Goal: Task Accomplishment & Management: Complete application form

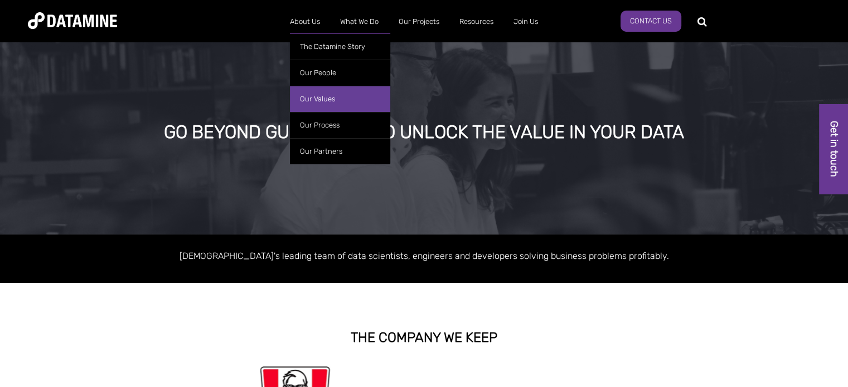
click at [327, 95] on link "Our Values" at bounding box center [340, 99] width 100 height 26
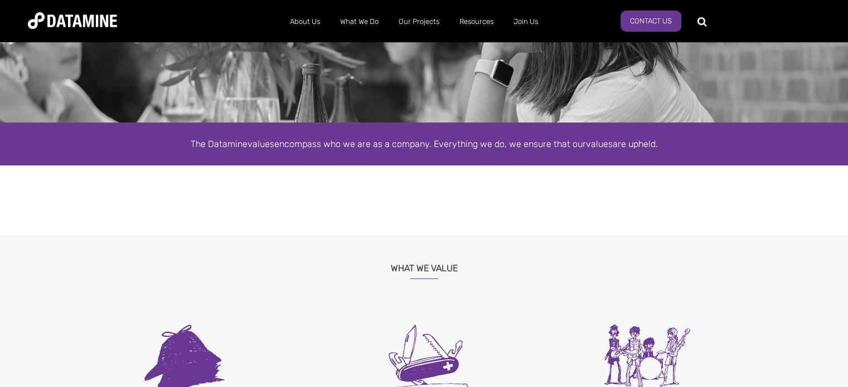
drag, startPoint x: 469, startPoint y: 95, endPoint x: 460, endPoint y: 105, distance: 12.6
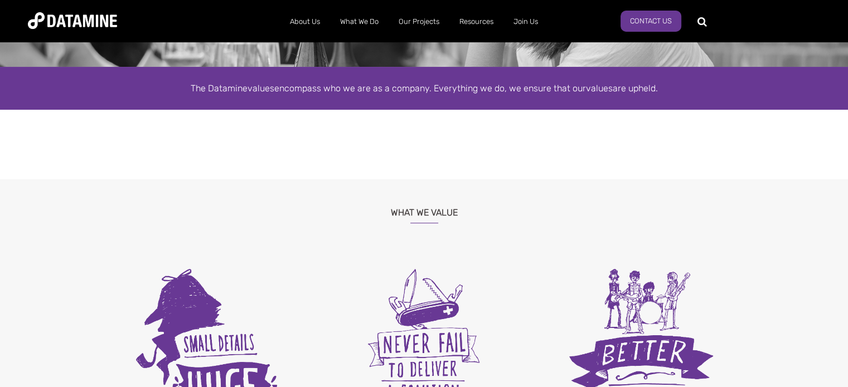
drag, startPoint x: 460, startPoint y: 105, endPoint x: 383, endPoint y: 150, distance: 89.6
click at [383, 150] on center at bounding box center [424, 145] width 652 height 14
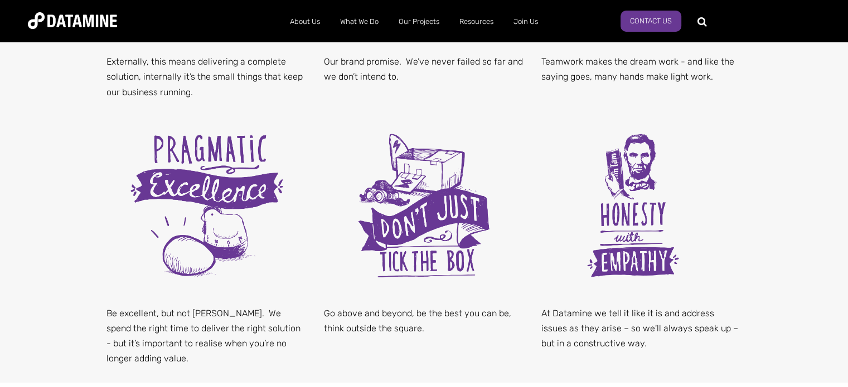
scroll to position [557, 0]
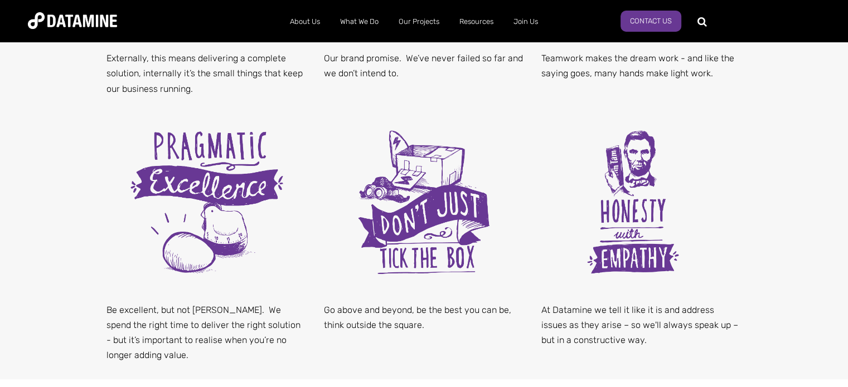
drag, startPoint x: 564, startPoint y: 156, endPoint x: 531, endPoint y: 162, distance: 34.4
drag, startPoint x: 531, startPoint y: 162, endPoint x: 796, endPoint y: 121, distance: 268.9
click at [796, 121] on div "What We Value Externally, this means delivering a complete solution, internally…" at bounding box center [424, 91] width 848 height 576
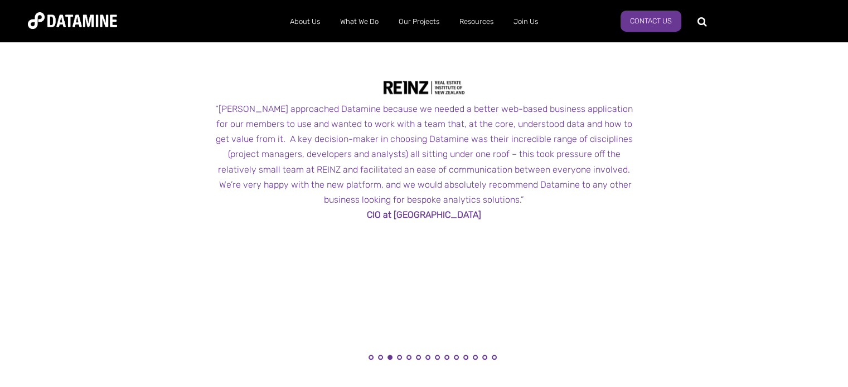
scroll to position [1059, 0]
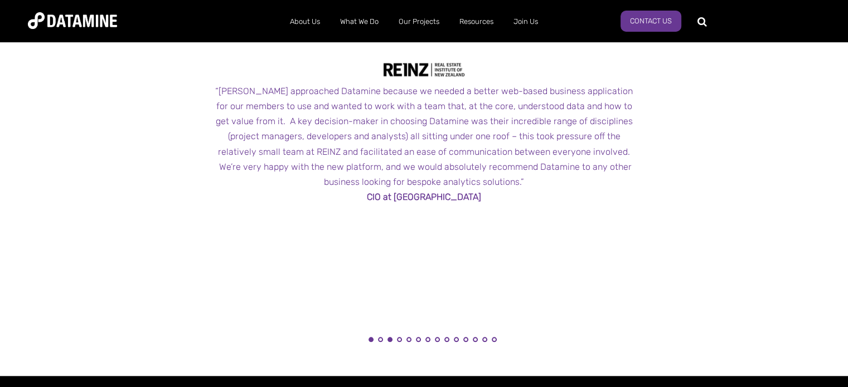
click at [369, 341] on button "1" at bounding box center [370, 339] width 5 height 5
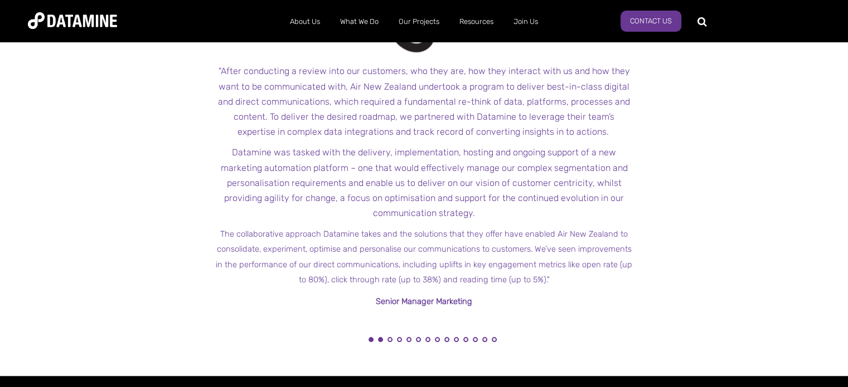
click at [378, 341] on button "2" at bounding box center [380, 339] width 5 height 5
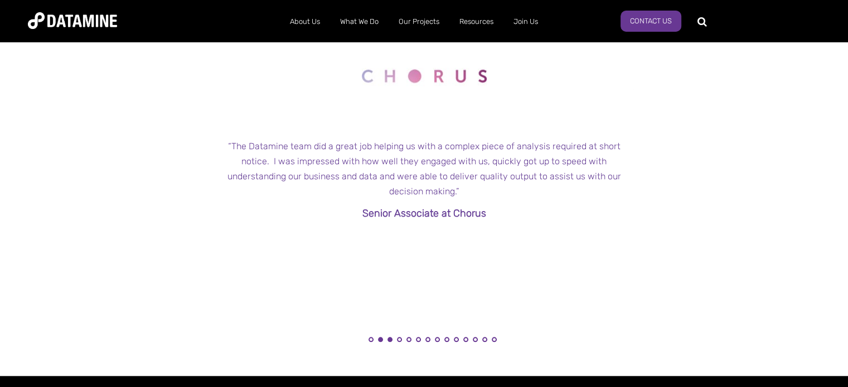
click at [391, 342] on button "3" at bounding box center [389, 339] width 5 height 5
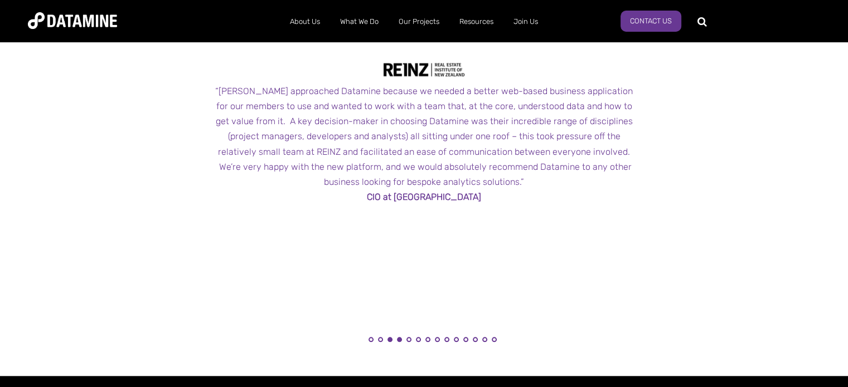
click at [397, 342] on button "4" at bounding box center [399, 339] width 5 height 5
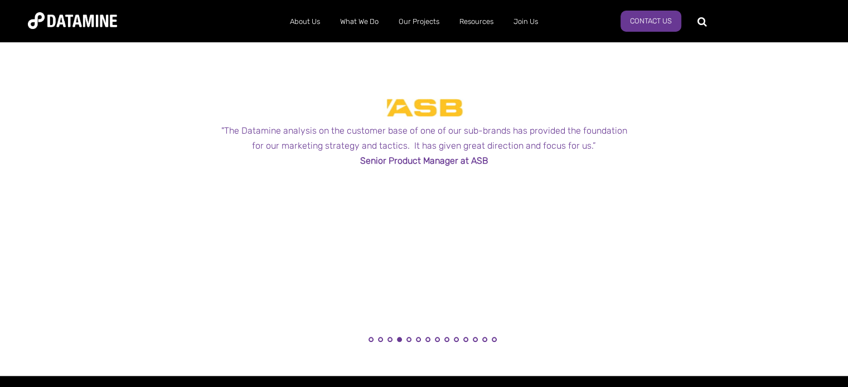
drag, startPoint x: 568, startPoint y: 143, endPoint x: 500, endPoint y: 218, distance: 101.8
drag, startPoint x: 500, startPoint y: 218, endPoint x: 394, endPoint y: 211, distance: 106.1
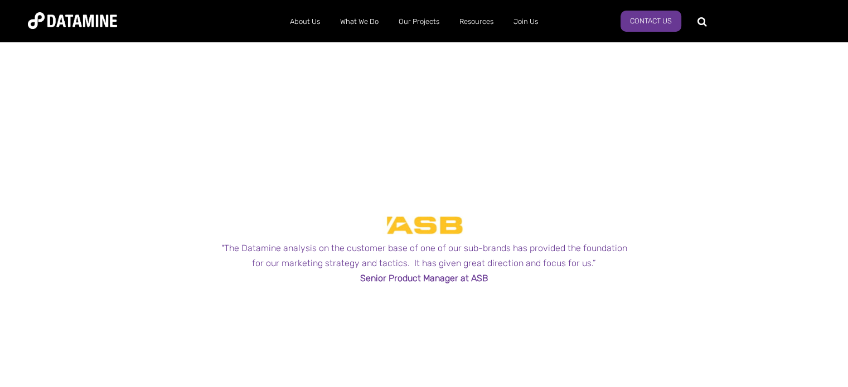
scroll to position [947, 0]
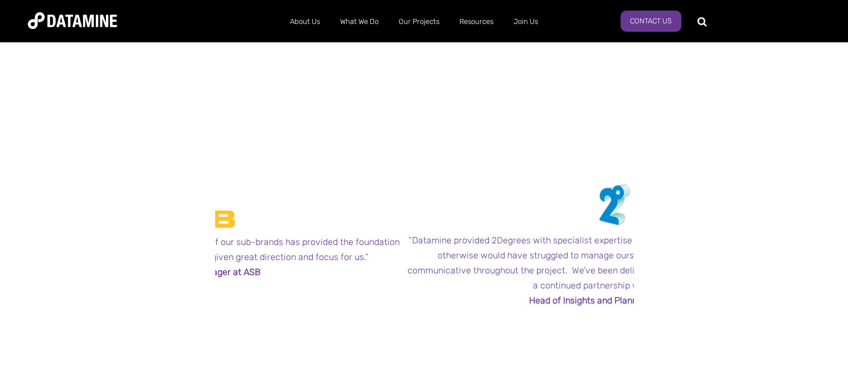
drag, startPoint x: 542, startPoint y: 174, endPoint x: 313, endPoint y: 217, distance: 232.6
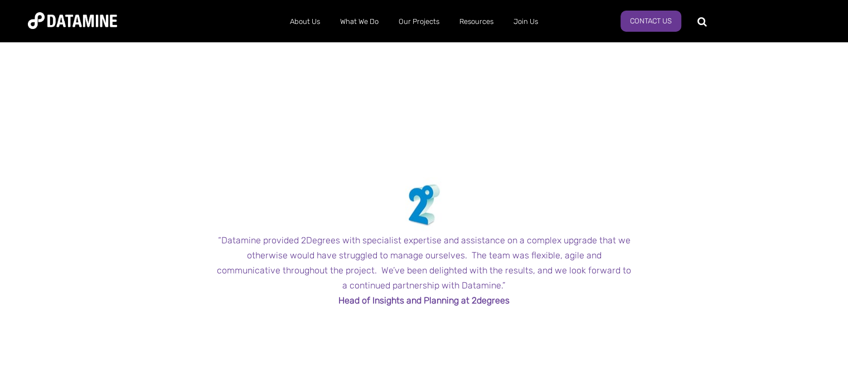
drag, startPoint x: 516, startPoint y: 220, endPoint x: 280, endPoint y: 230, distance: 236.5
click at [299, 225] on span at bounding box center [424, 205] width 418 height 56
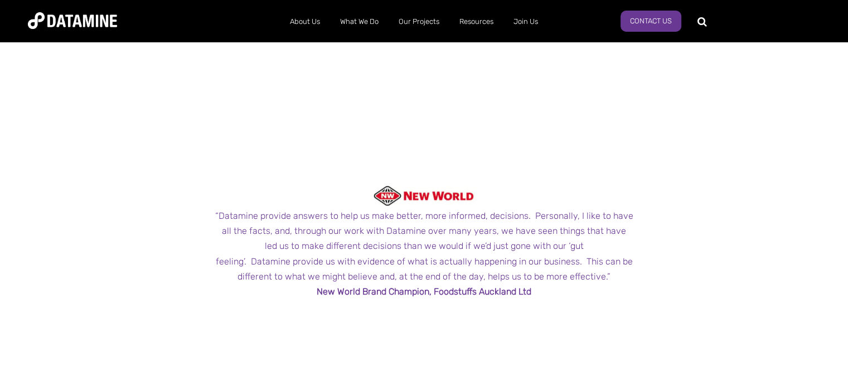
drag, startPoint x: 546, startPoint y: 201, endPoint x: 335, endPoint y: 198, distance: 211.2
click at [346, 187] on div at bounding box center [424, 196] width 418 height 20
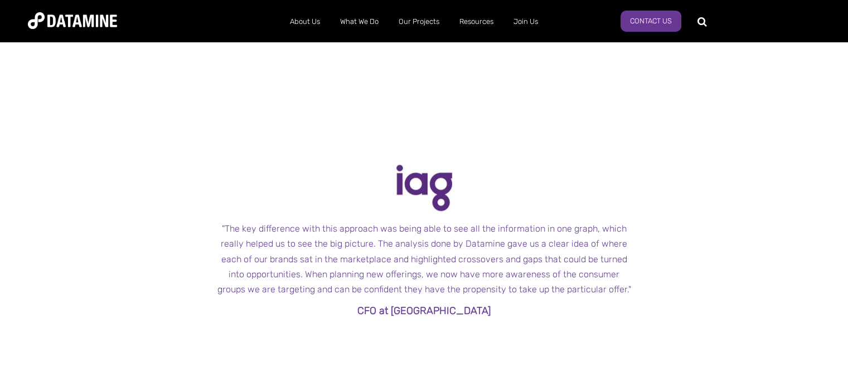
drag, startPoint x: 495, startPoint y: 216, endPoint x: 301, endPoint y: 221, distance: 194.0
click at [342, 213] on span ""The key difference with this approach was being able to see all the informatio…" at bounding box center [424, 240] width 418 height 160
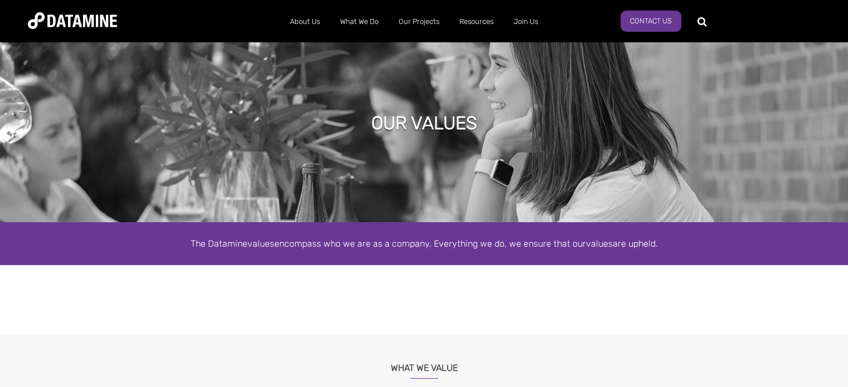
scroll to position [0, 0]
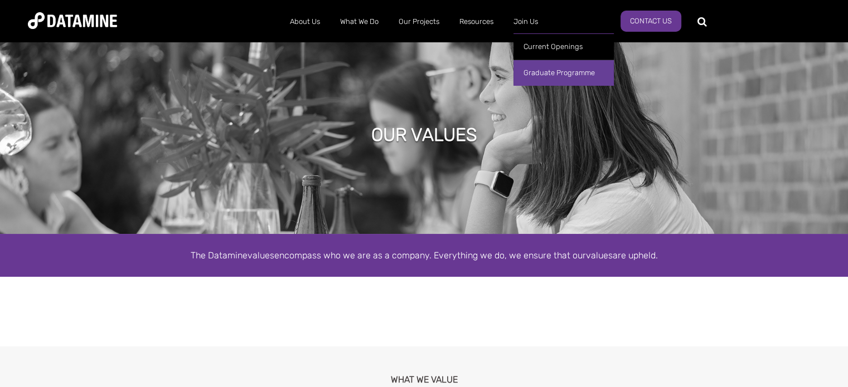
click at [537, 77] on link "Graduate Programme" at bounding box center [563, 73] width 100 height 26
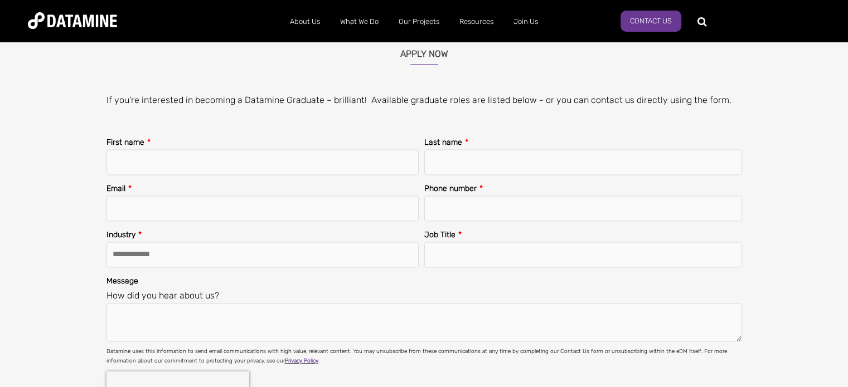
scroll to position [1449, 0]
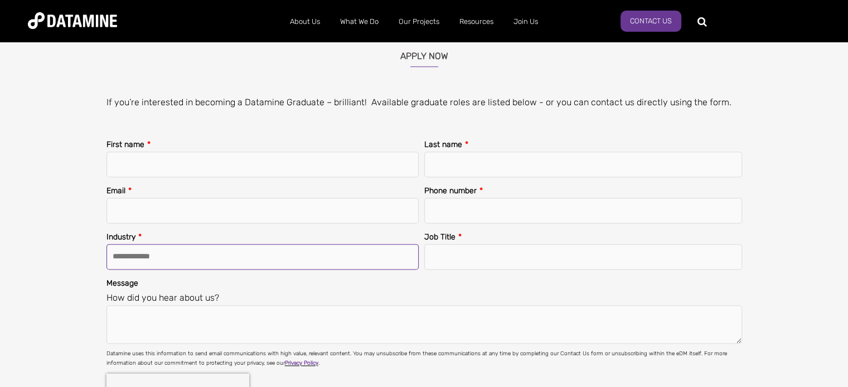
click at [350, 268] on select "**********" at bounding box center [262, 257] width 312 height 26
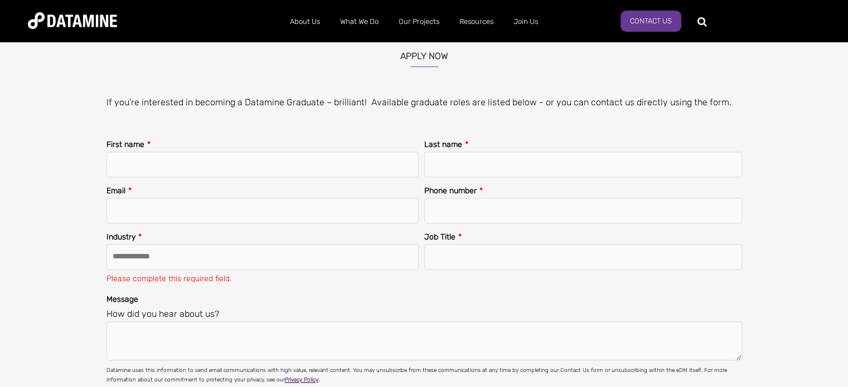
drag, startPoint x: 646, startPoint y: 86, endPoint x: 601, endPoint y: 93, distance: 45.1
click at [642, 86] on span "**********" at bounding box center [424, 264] width 848 height 454
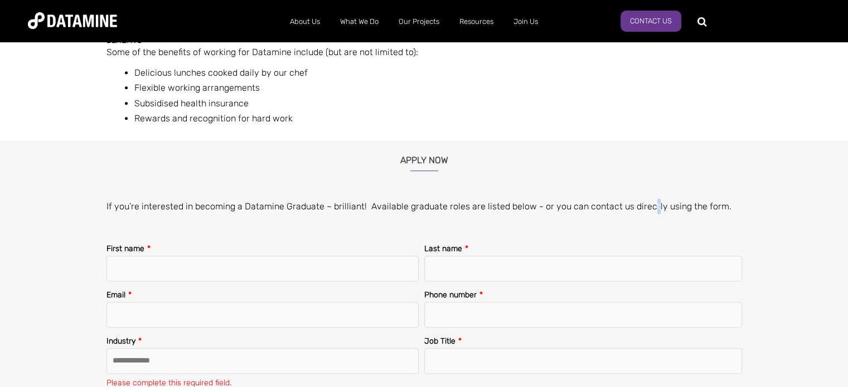
scroll to position [1337, 0]
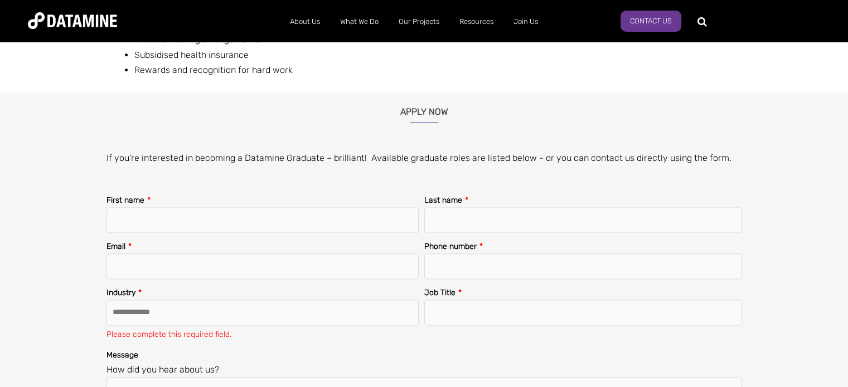
click at [544, 115] on h3 "Apply now" at bounding box center [424, 108] width 848 height 30
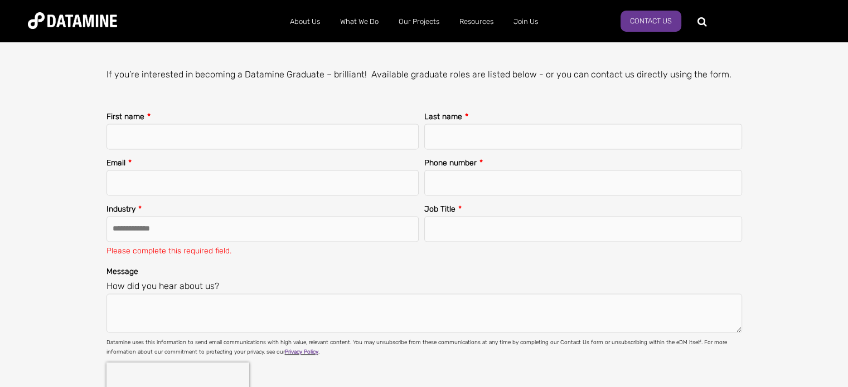
scroll to position [1393, 0]
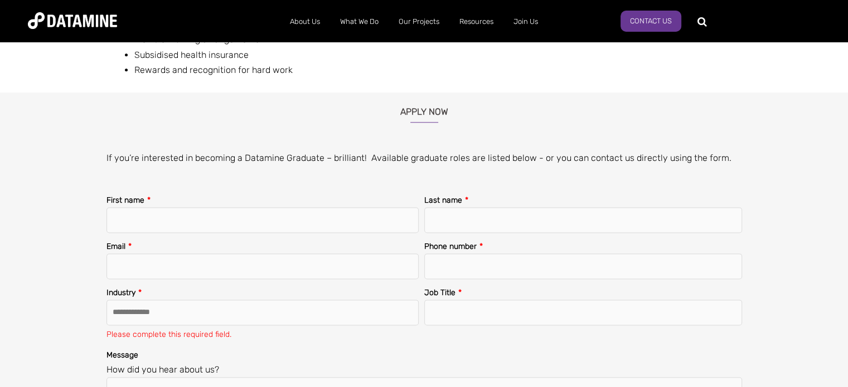
drag, startPoint x: 598, startPoint y: 191, endPoint x: 556, endPoint y: 254, distance: 76.3
drag, startPoint x: 556, startPoint y: 254, endPoint x: 488, endPoint y: 305, distance: 84.8
click at [488, 305] on input "Job Title *" at bounding box center [583, 313] width 318 height 26
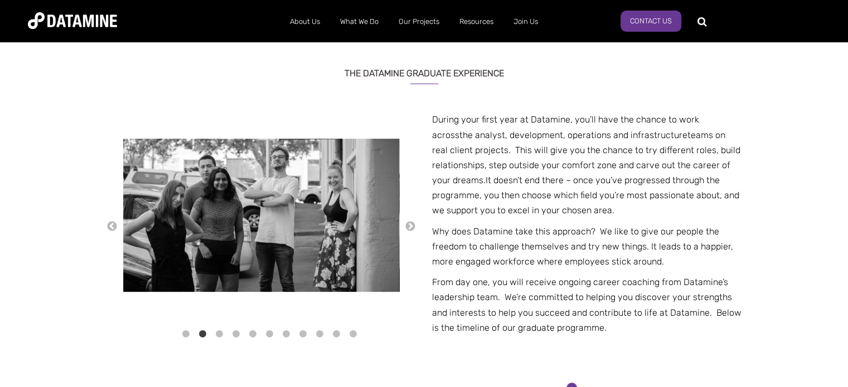
scroll to position [390, 0]
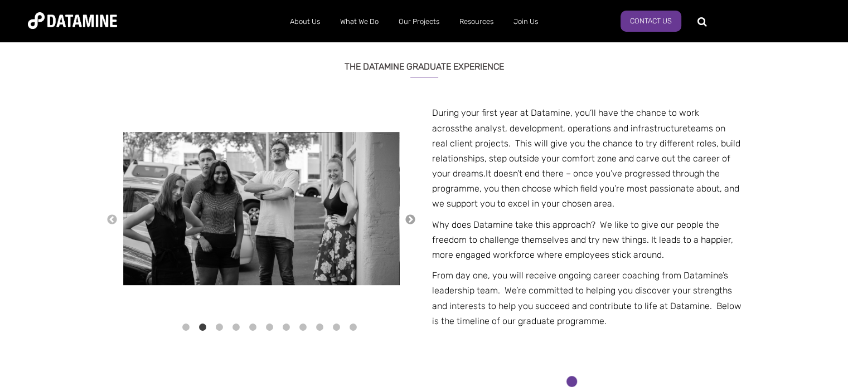
click at [407, 220] on button "→" at bounding box center [410, 220] width 11 height 12
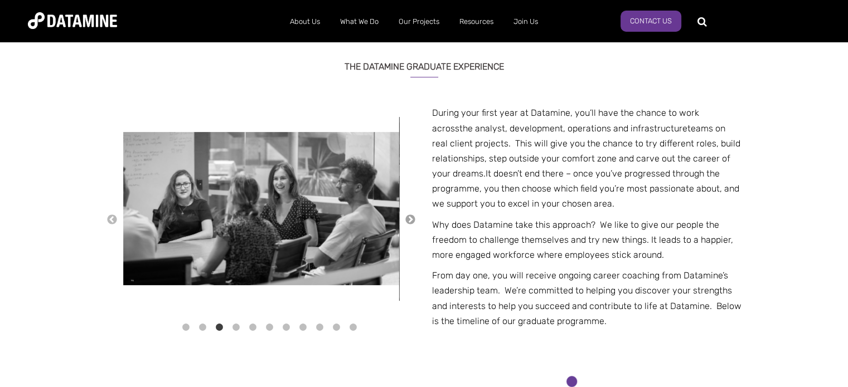
click at [407, 220] on button "→" at bounding box center [410, 220] width 11 height 12
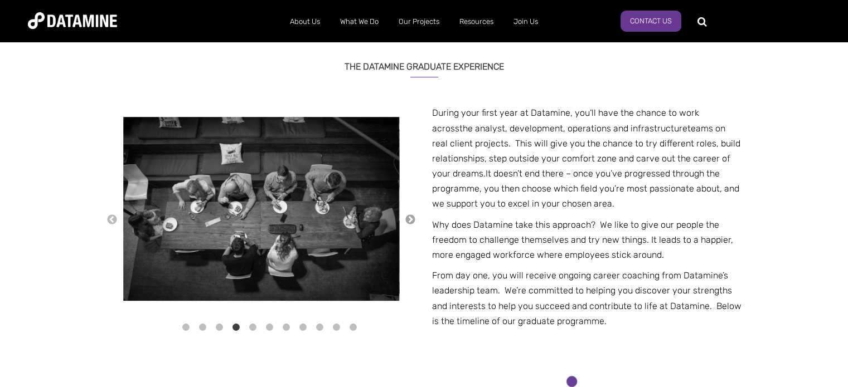
click at [407, 220] on button "→" at bounding box center [410, 220] width 11 height 12
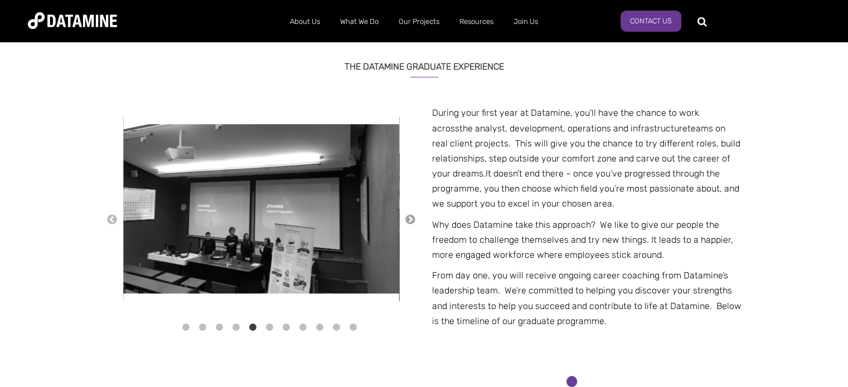
click at [407, 220] on button "→" at bounding box center [410, 220] width 11 height 12
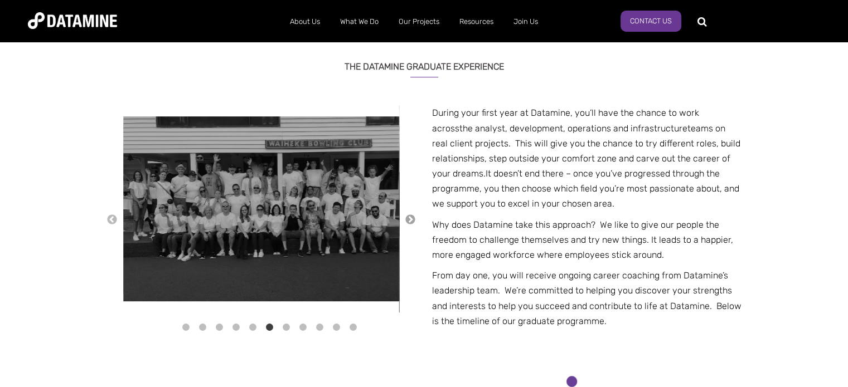
click at [407, 220] on button "→" at bounding box center [410, 220] width 11 height 12
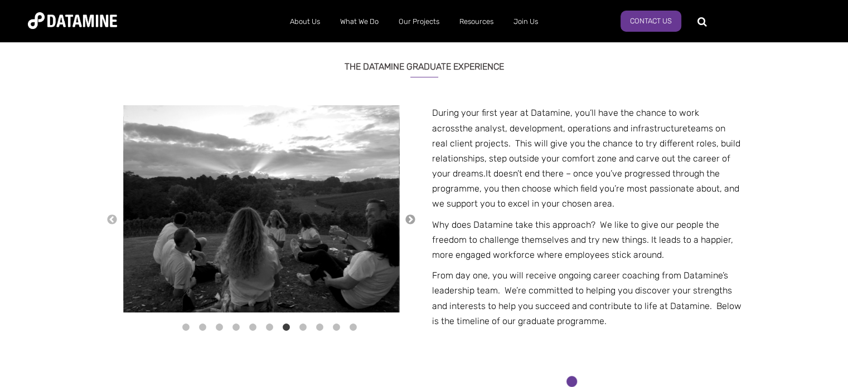
click at [407, 220] on button "→" at bounding box center [410, 220] width 11 height 12
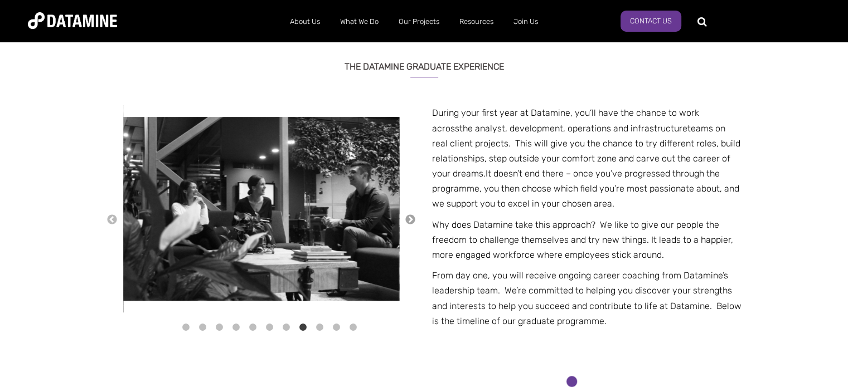
click at [407, 220] on button "→" at bounding box center [410, 220] width 11 height 12
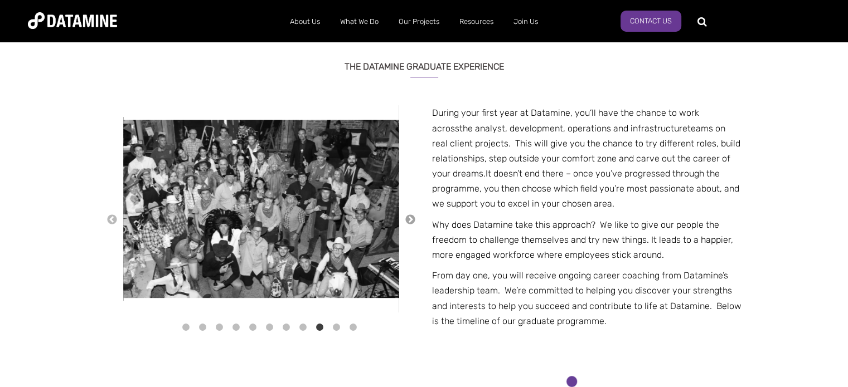
click at [407, 220] on button "→" at bounding box center [410, 220] width 11 height 12
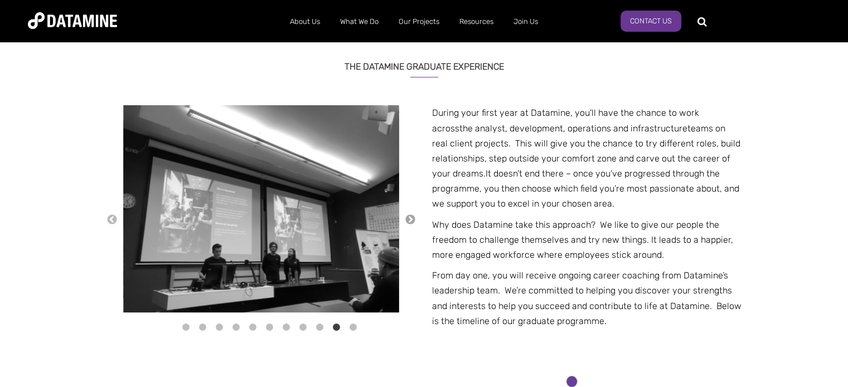
click at [407, 220] on button "→" at bounding box center [410, 220] width 11 height 12
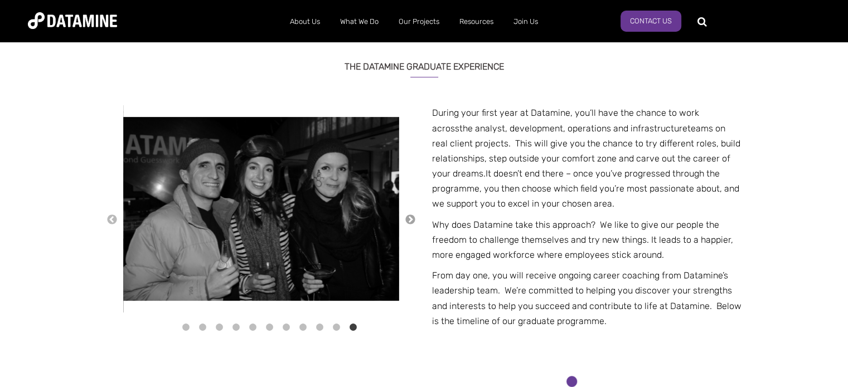
click at [407, 220] on button "→" at bounding box center [410, 220] width 11 height 12
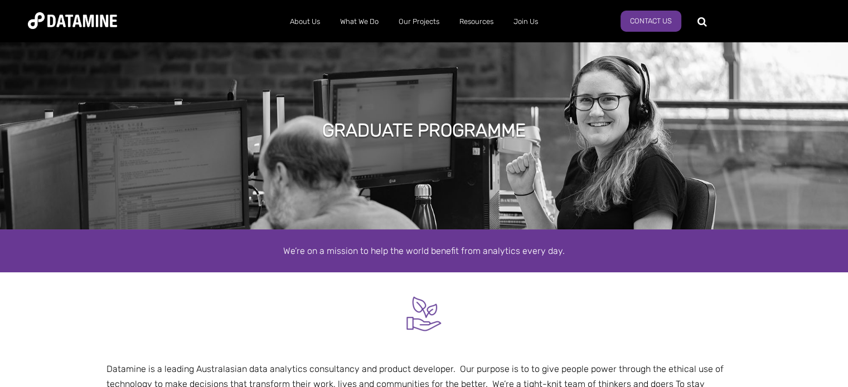
scroll to position [0, 0]
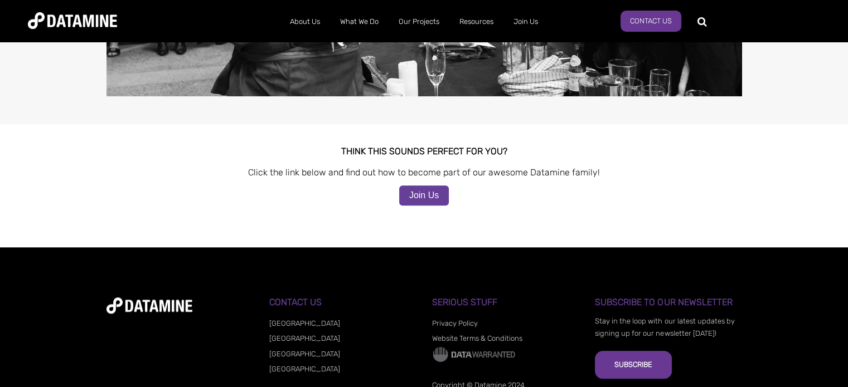
scroll to position [1137, 0]
